Goal: Book appointment/travel/reservation

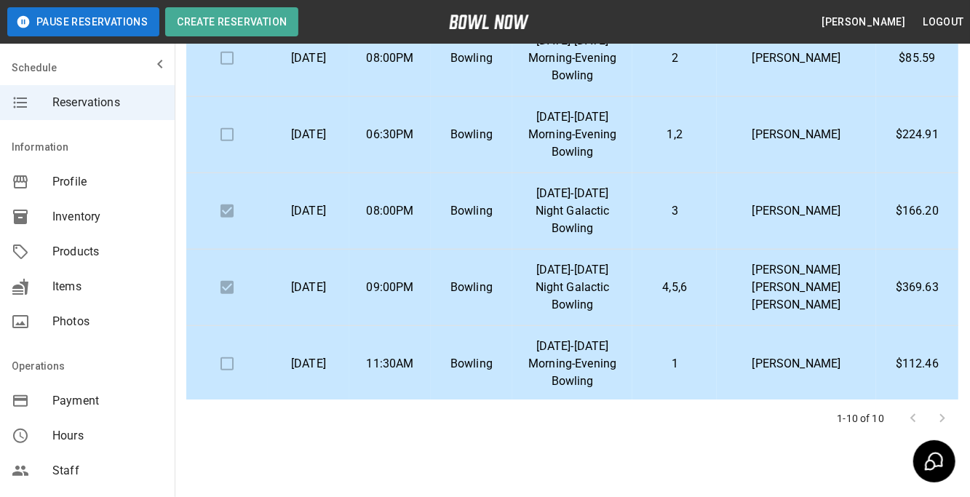
scroll to position [275, 0]
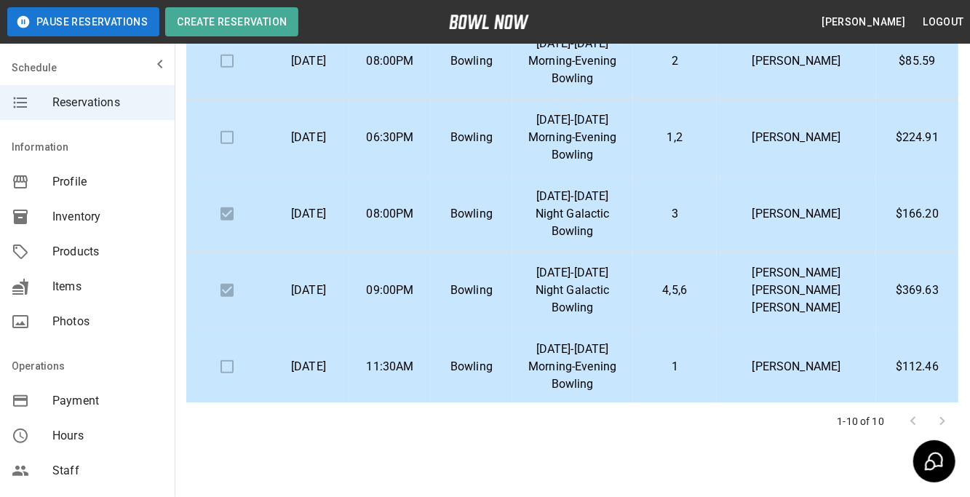
click at [621, 353] on p "[DATE]-[DATE] Morning-Evening Bowling" at bounding box center [572, 367] width 97 height 52
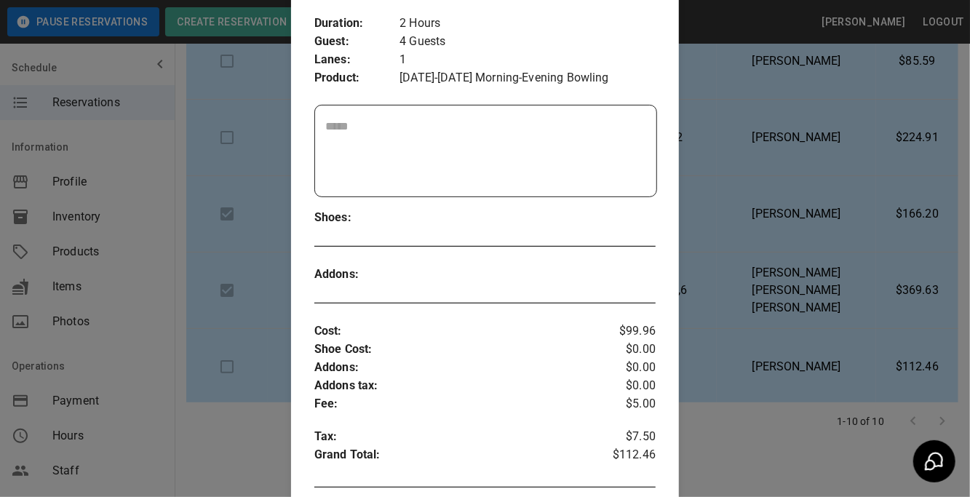
scroll to position [0, 0]
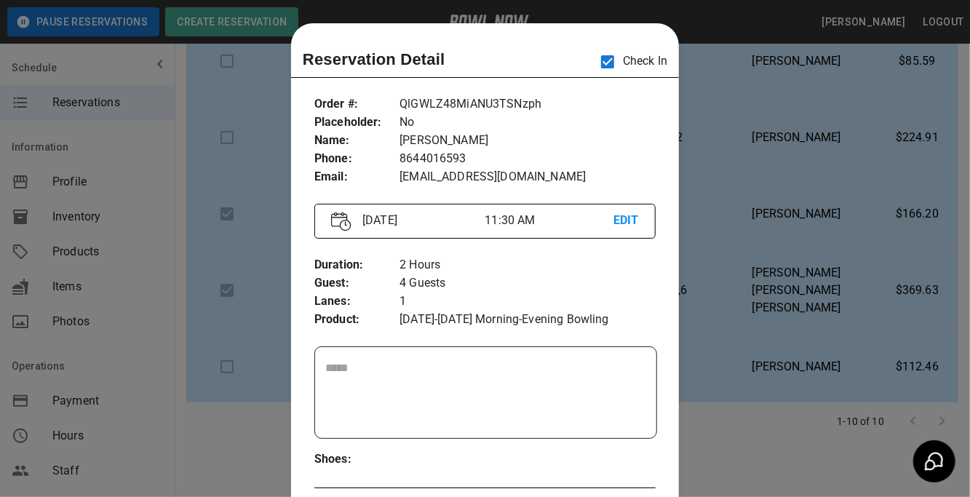
click at [868, 282] on div at bounding box center [485, 248] width 970 height 497
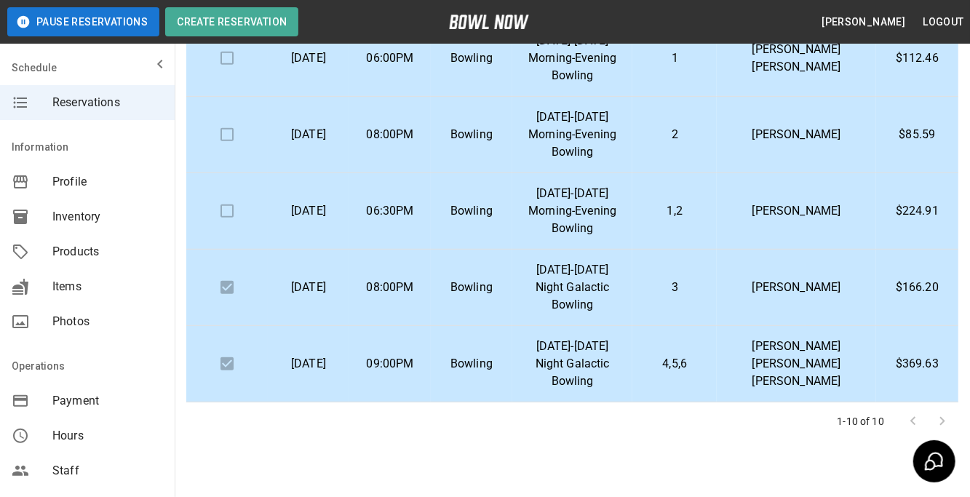
scroll to position [282, 0]
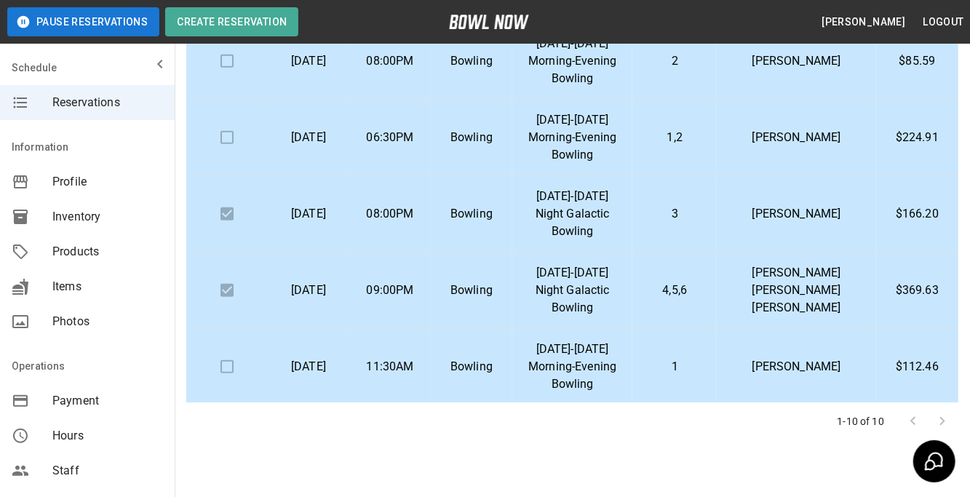
click at [621, 354] on p "[DATE]-[DATE] Morning-Evening Bowling" at bounding box center [572, 367] width 97 height 52
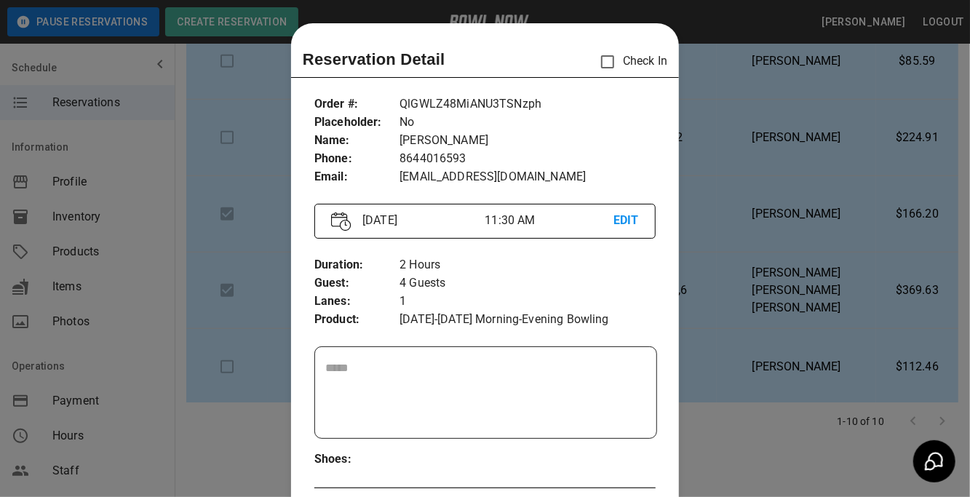
scroll to position [23, 0]
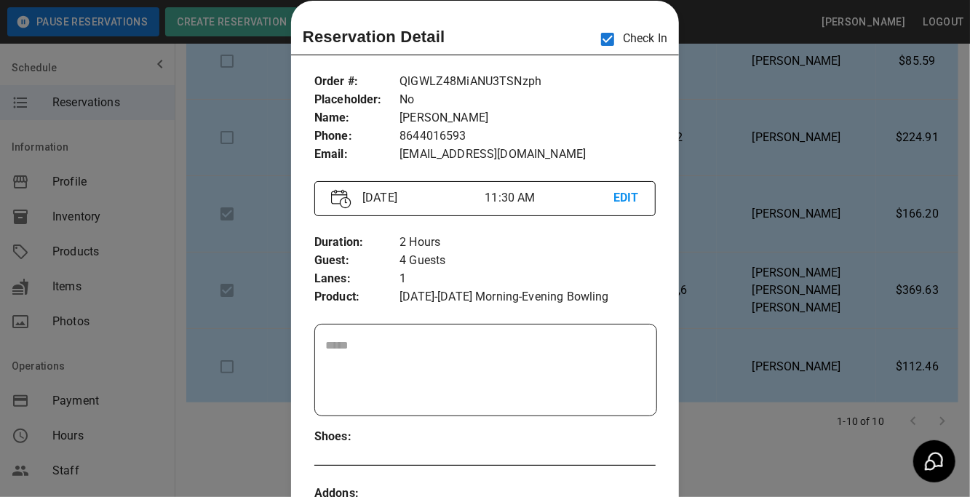
click at [769, 436] on div at bounding box center [485, 248] width 970 height 497
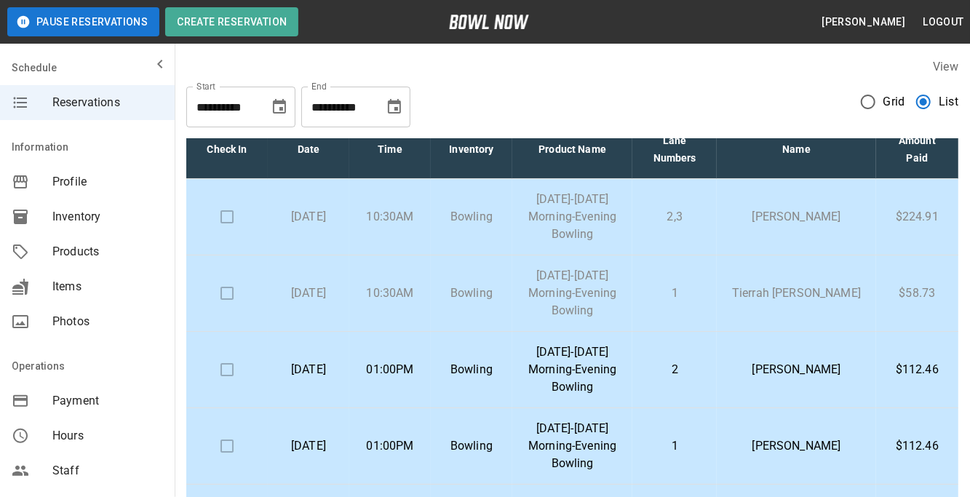
scroll to position [8, 0]
